Goal: Navigation & Orientation: Find specific page/section

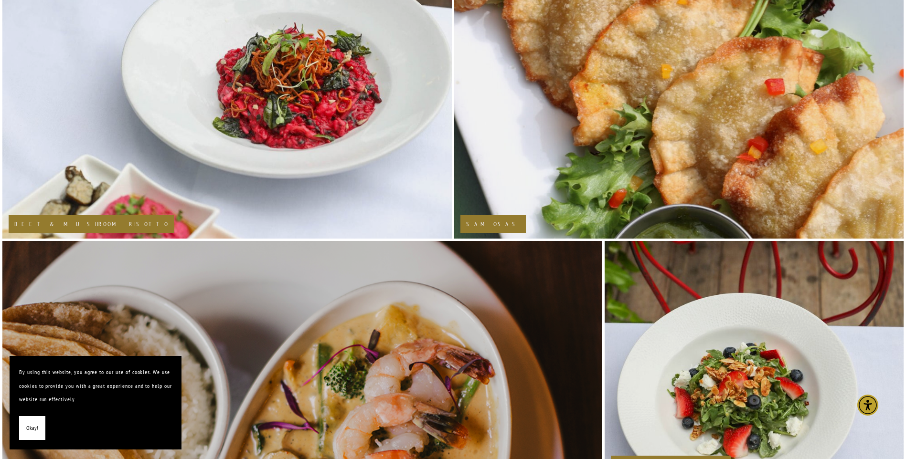
scroll to position [716, 0]
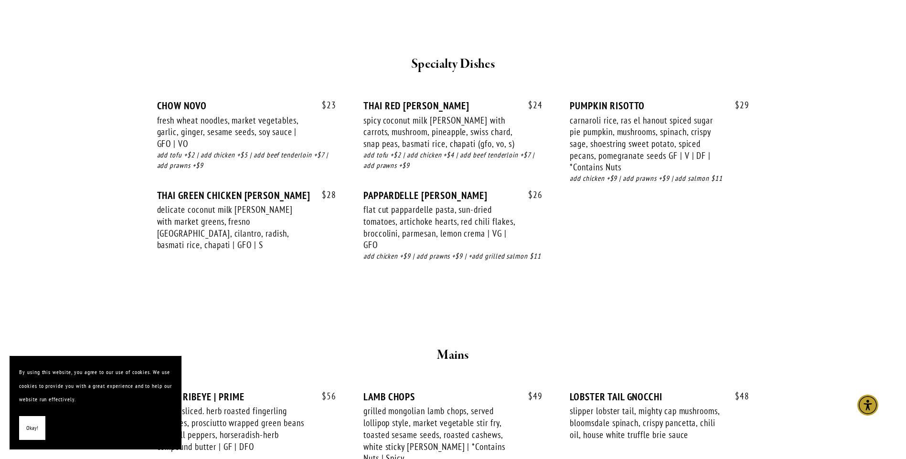
scroll to position [1242, 0]
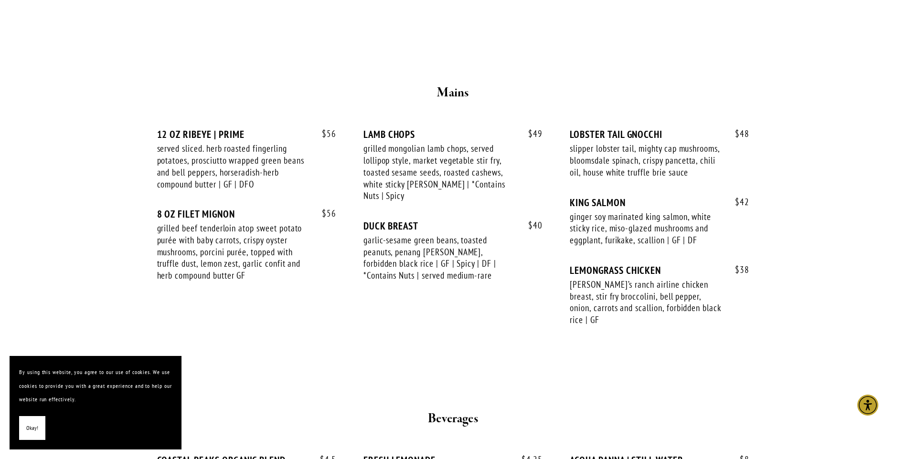
scroll to position [1576, 0]
